Goal: Task Accomplishment & Management: Complete application form

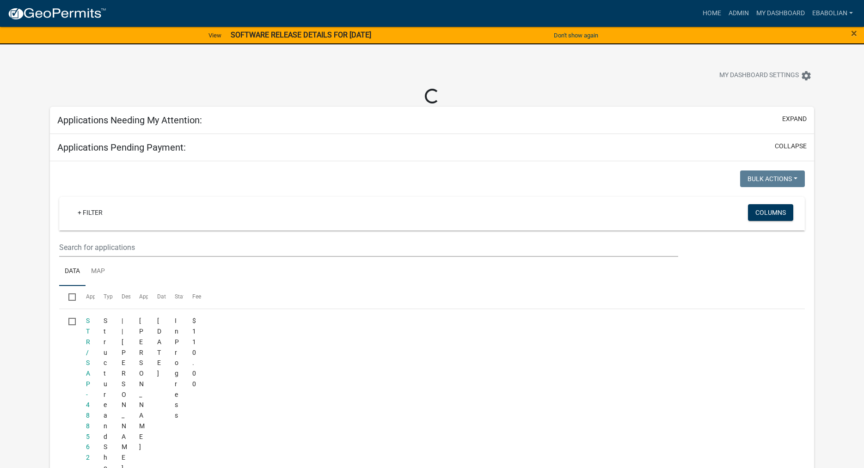
select select "3: 100"
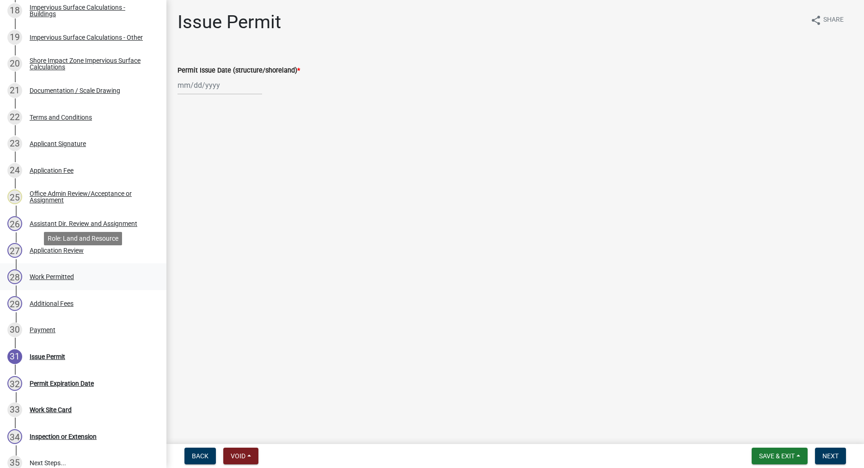
scroll to position [660, 0]
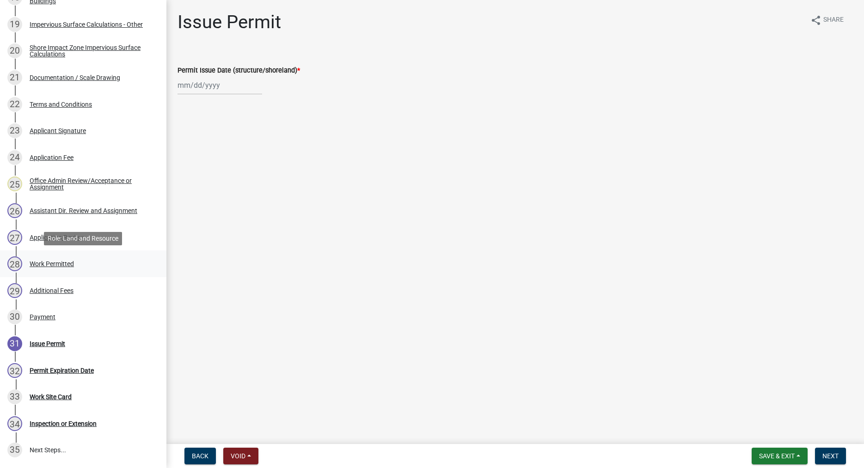
click at [56, 265] on div "Work Permitted" at bounding box center [52, 264] width 44 height 6
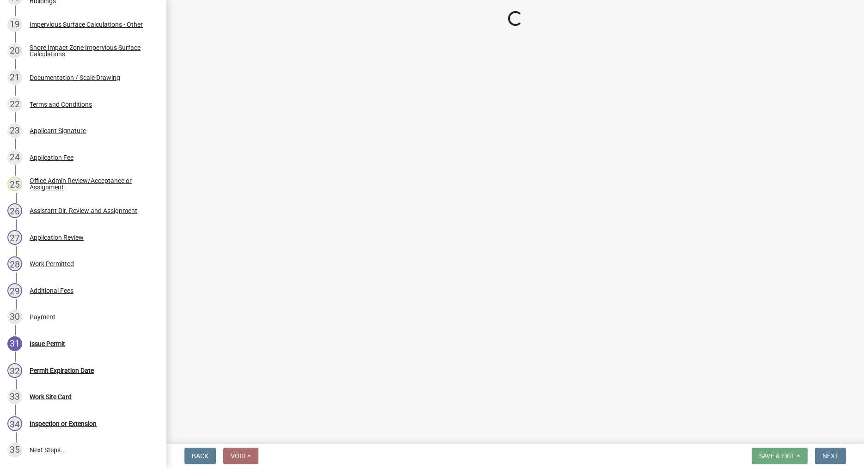
select select "f66be788-4dd6-459d-a9ec-6d83f4dfb709"
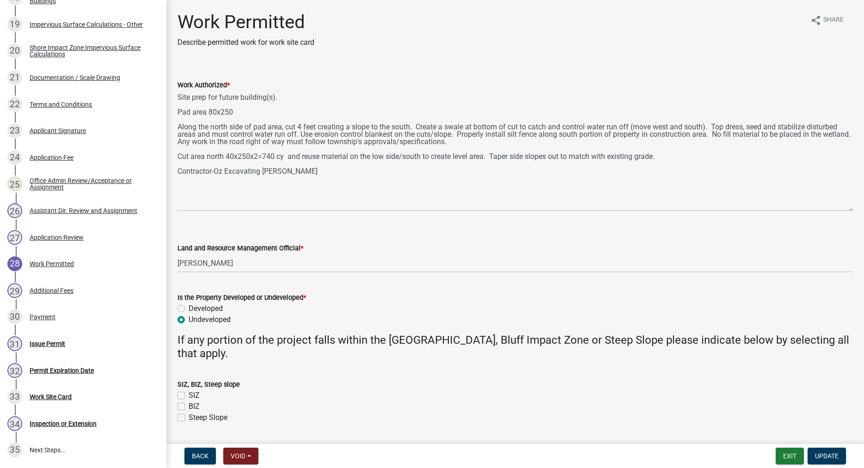
drag, startPoint x: 851, startPoint y: 131, endPoint x: 845, endPoint y: 209, distance: 77.5
click at [845, 209] on textarea "Site prep for future building(s). Pad area 80x250 Along the north side of pad a…" at bounding box center [516, 151] width 676 height 121
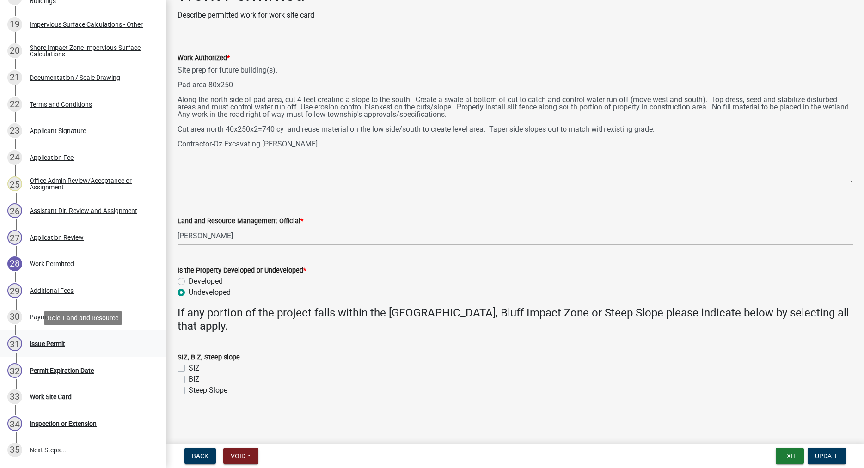
click at [56, 346] on div "Issue Permit" at bounding box center [48, 344] width 36 height 6
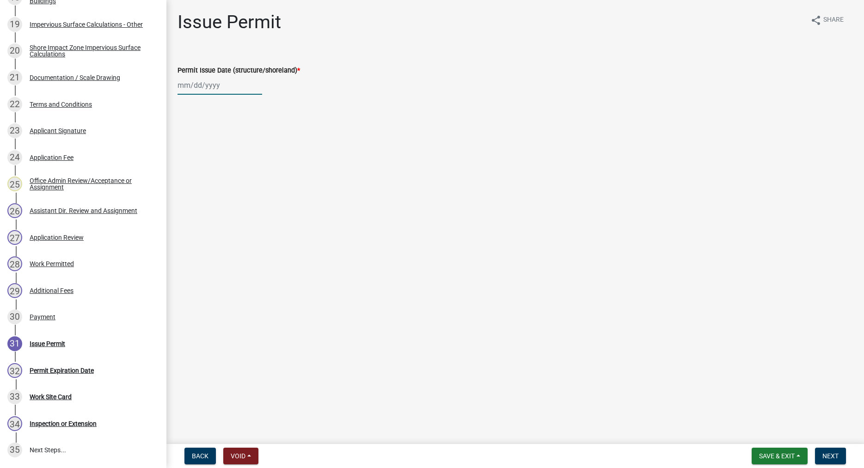
click at [215, 87] on input "Permit Issue Date (structure/shoreland) *" at bounding box center [220, 85] width 85 height 19
select select "10"
select select "2025"
click at [216, 145] on div "8" at bounding box center [216, 149] width 15 height 15
type input "[DATE]"
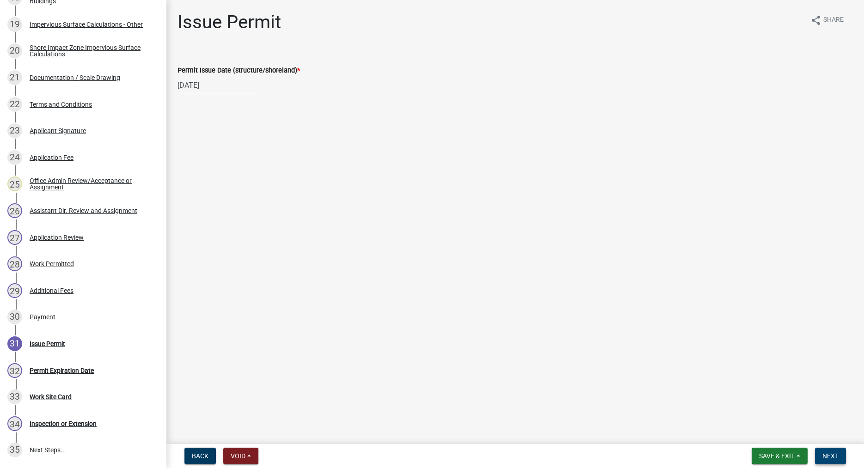
click at [835, 457] on span "Next" at bounding box center [831, 456] width 16 height 7
click at [833, 453] on span "Next" at bounding box center [831, 456] width 16 height 7
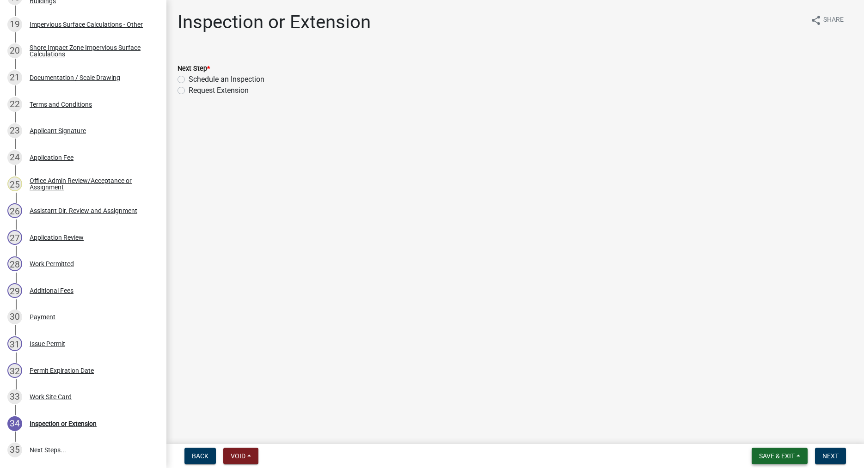
click at [771, 452] on button "Save & Exit" at bounding box center [780, 456] width 56 height 17
click at [768, 435] on button "Save & Exit" at bounding box center [771, 432] width 74 height 22
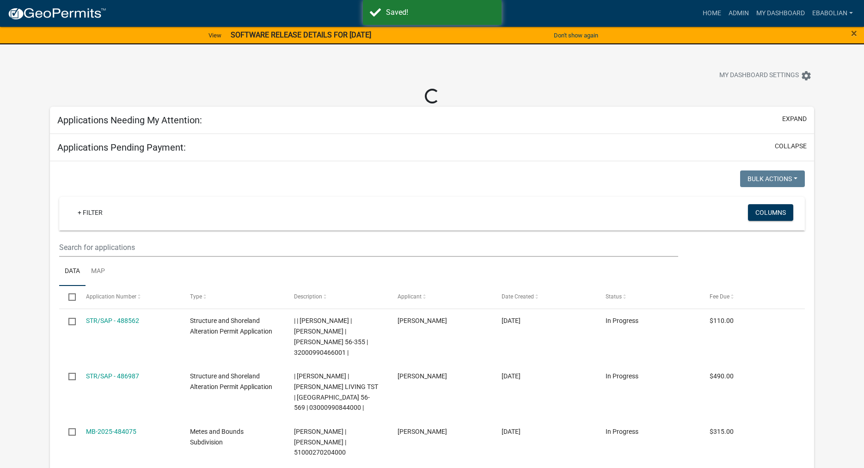
select select "3: 100"
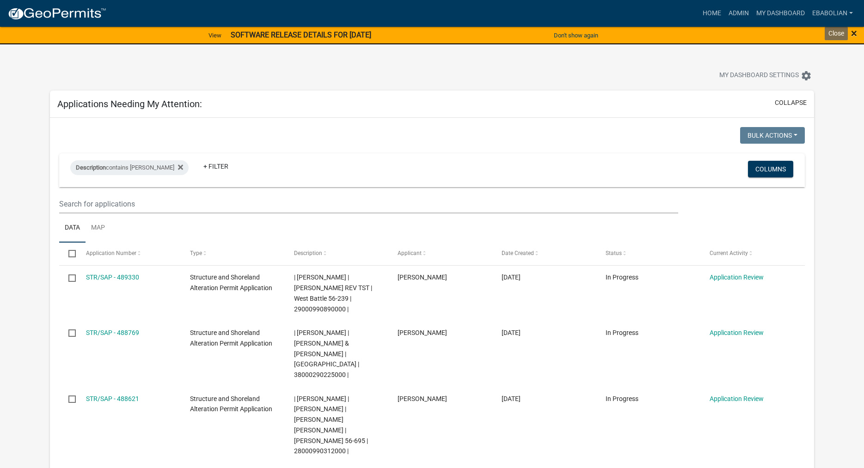
click at [856, 33] on span "×" at bounding box center [854, 33] width 6 height 13
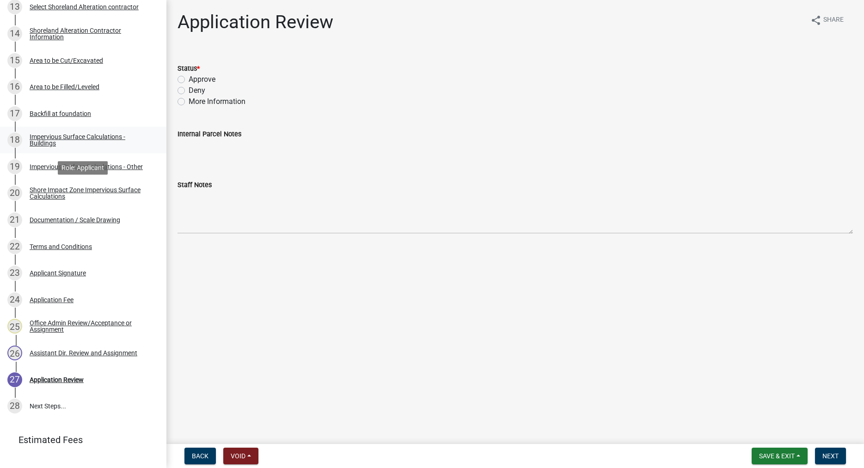
scroll to position [519, 0]
click at [112, 218] on div "Documentation / Scale Drawing" at bounding box center [75, 219] width 91 height 6
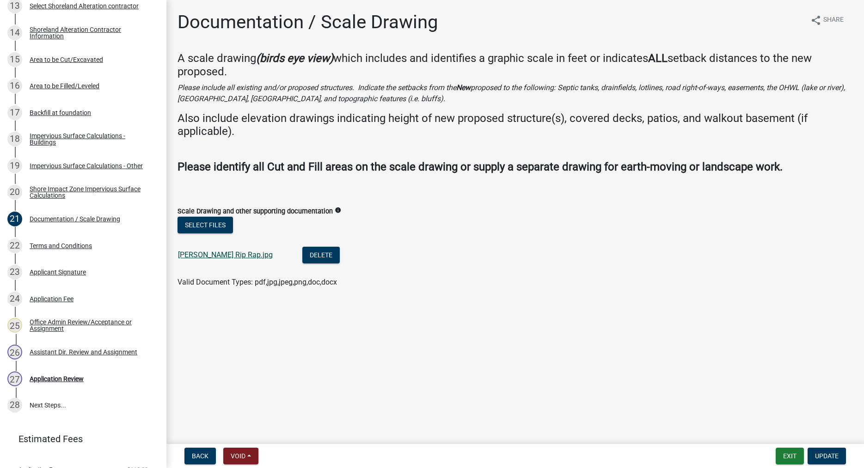
click at [217, 256] on link "Nelson Rip Rap.jpg" at bounding box center [225, 255] width 95 height 9
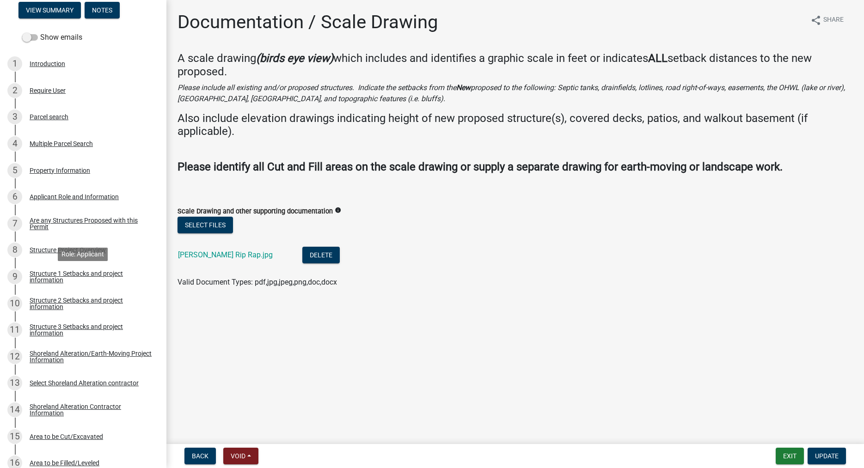
scroll to position [0, 0]
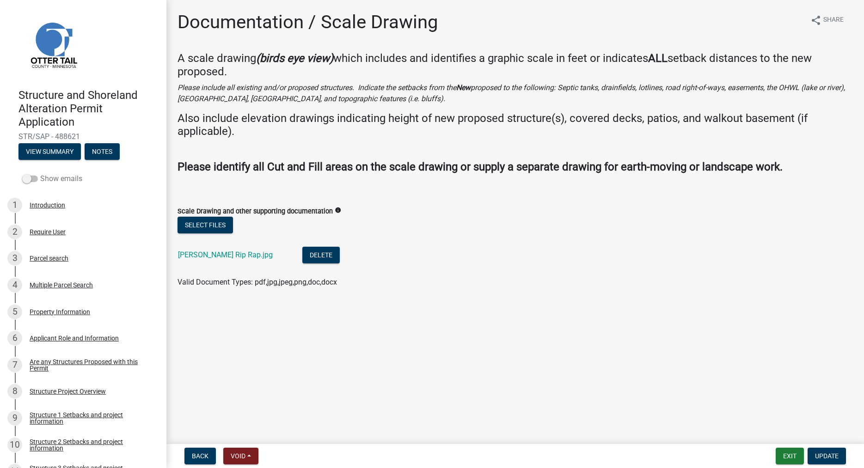
click at [26, 182] on span at bounding box center [30, 179] width 16 height 6
click at [40, 173] on input "Show emails" at bounding box center [40, 173] width 0 height 0
click at [47, 153] on button "View Summary" at bounding box center [49, 151] width 62 height 17
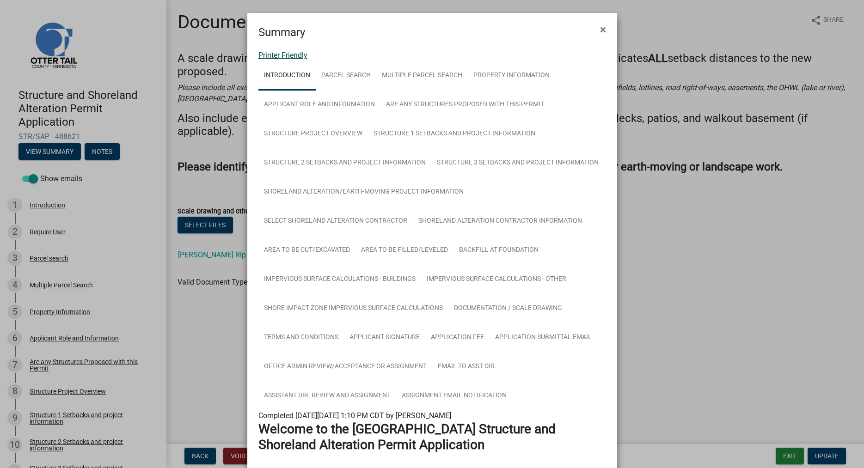
click at [304, 56] on link "Printer Friendly" at bounding box center [283, 55] width 49 height 9
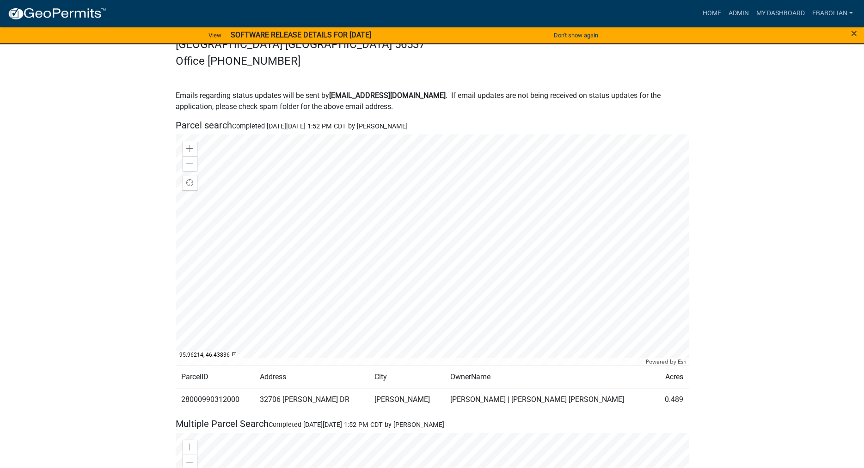
scroll to position [425, 0]
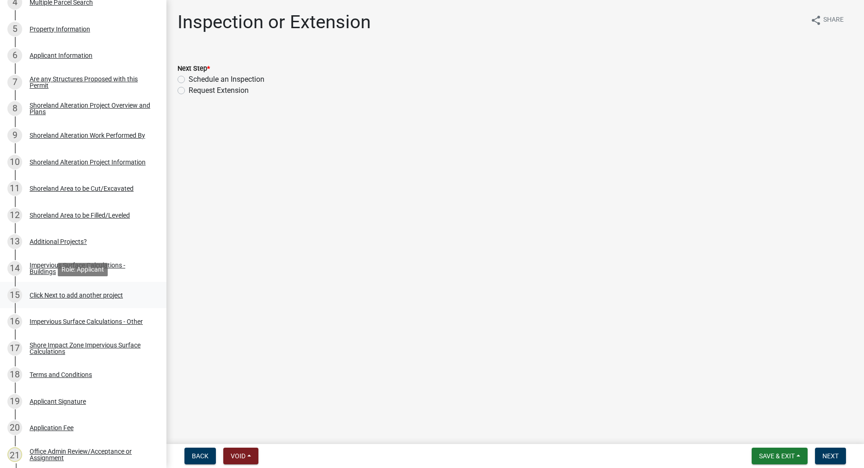
scroll to position [236, 0]
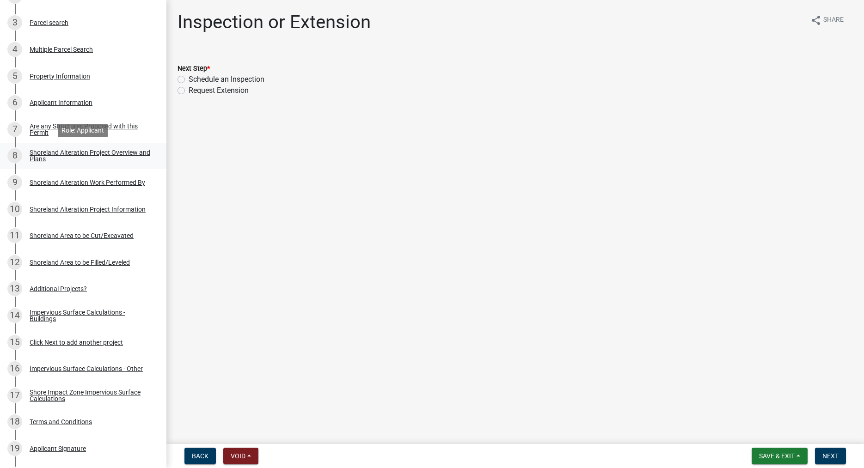
click at [37, 157] on div "Shoreland Alteration Project Overview and Plans" at bounding box center [91, 155] width 122 height 13
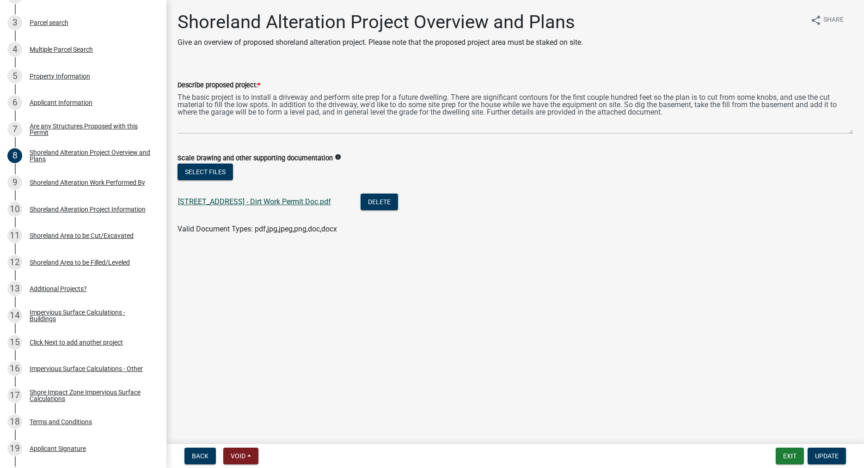
click at [208, 200] on link "14217 Co Hwy 30 - Dirt Work Permit Doc.pdf" at bounding box center [254, 201] width 153 height 9
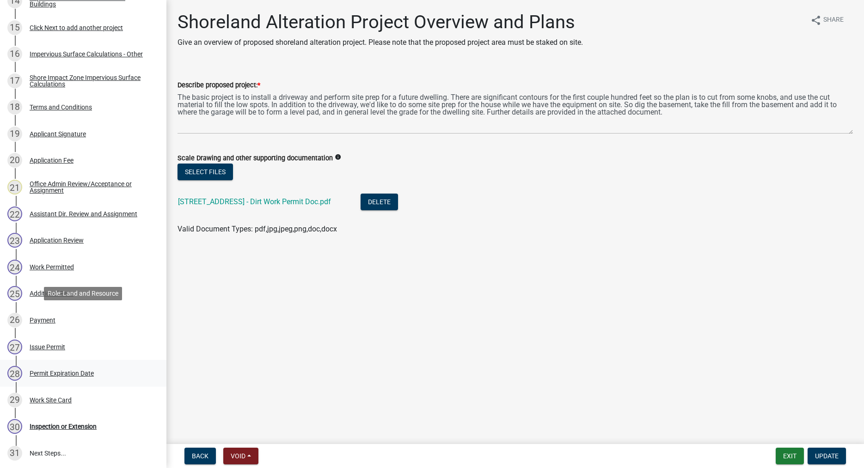
scroll to position [613, 0]
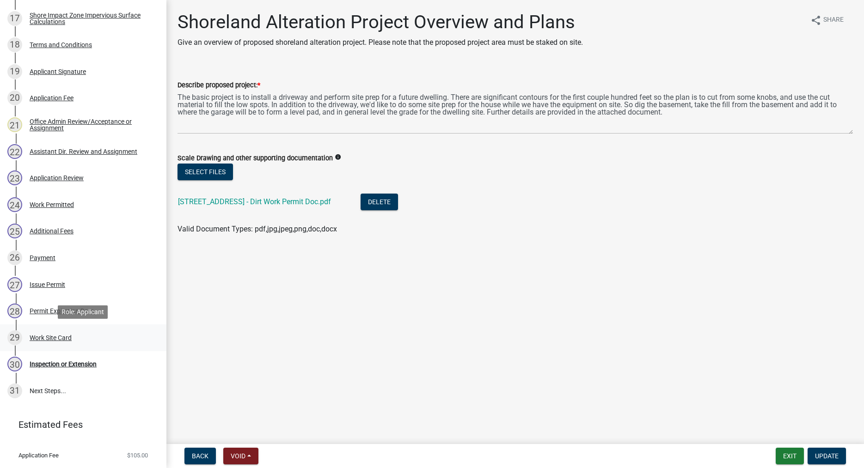
click at [59, 339] on div "Work Site Card" at bounding box center [51, 338] width 42 height 6
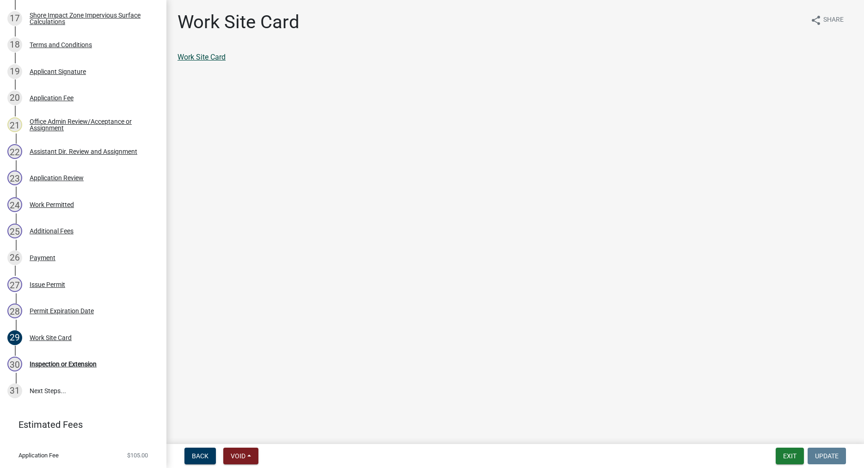
click at [205, 60] on link "Work Site Card" at bounding box center [202, 57] width 48 height 9
